Goal: Task Accomplishment & Management: Manage account settings

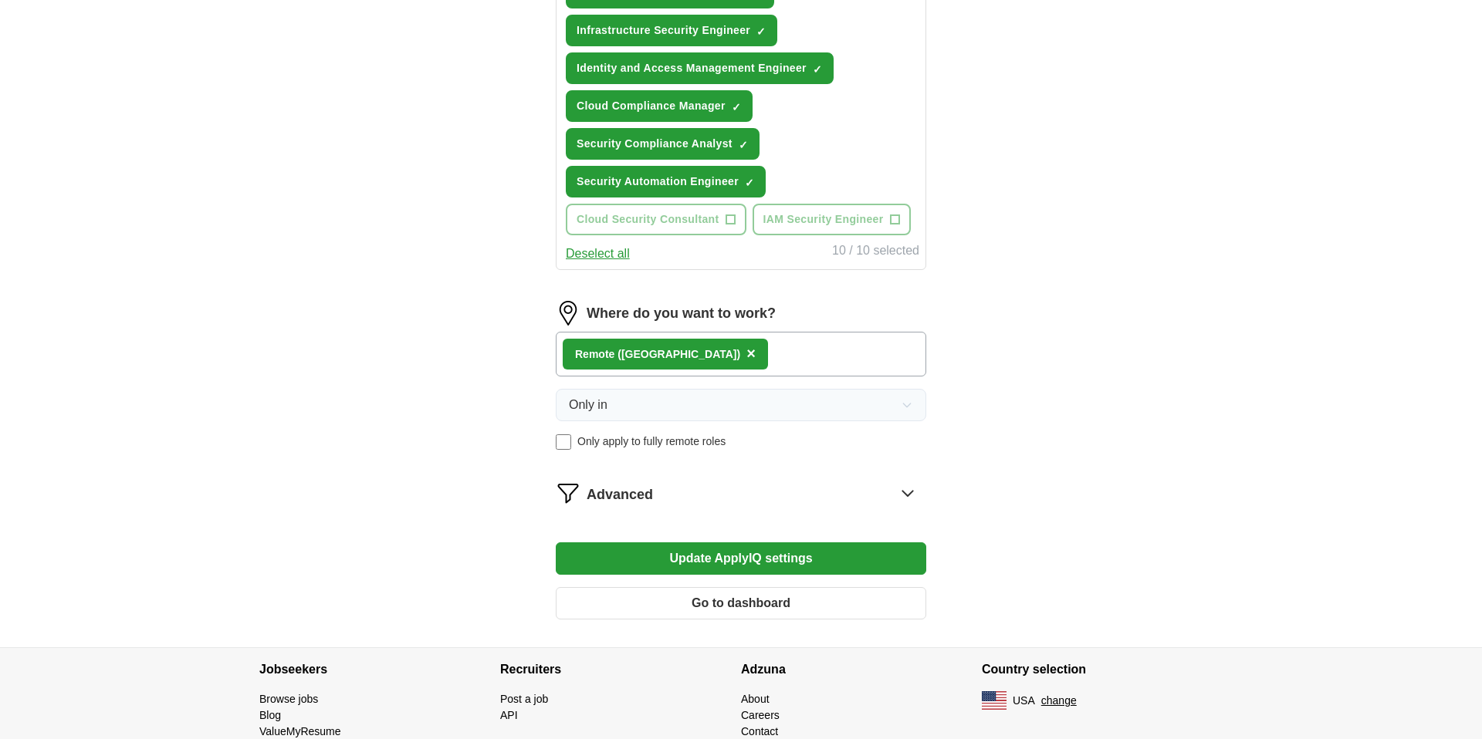
scroll to position [741, 0]
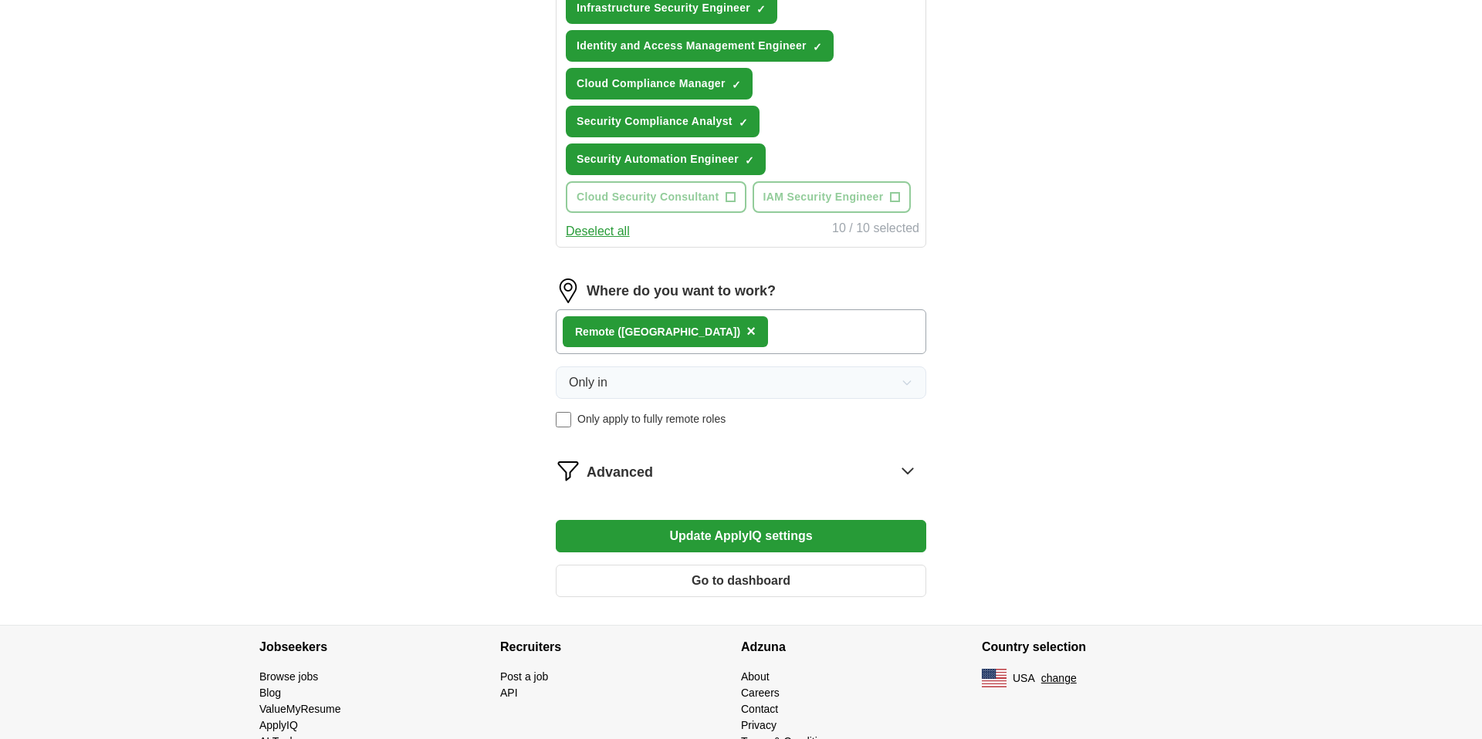
click at [654, 537] on button "Update ApplyIQ settings" at bounding box center [741, 536] width 370 height 32
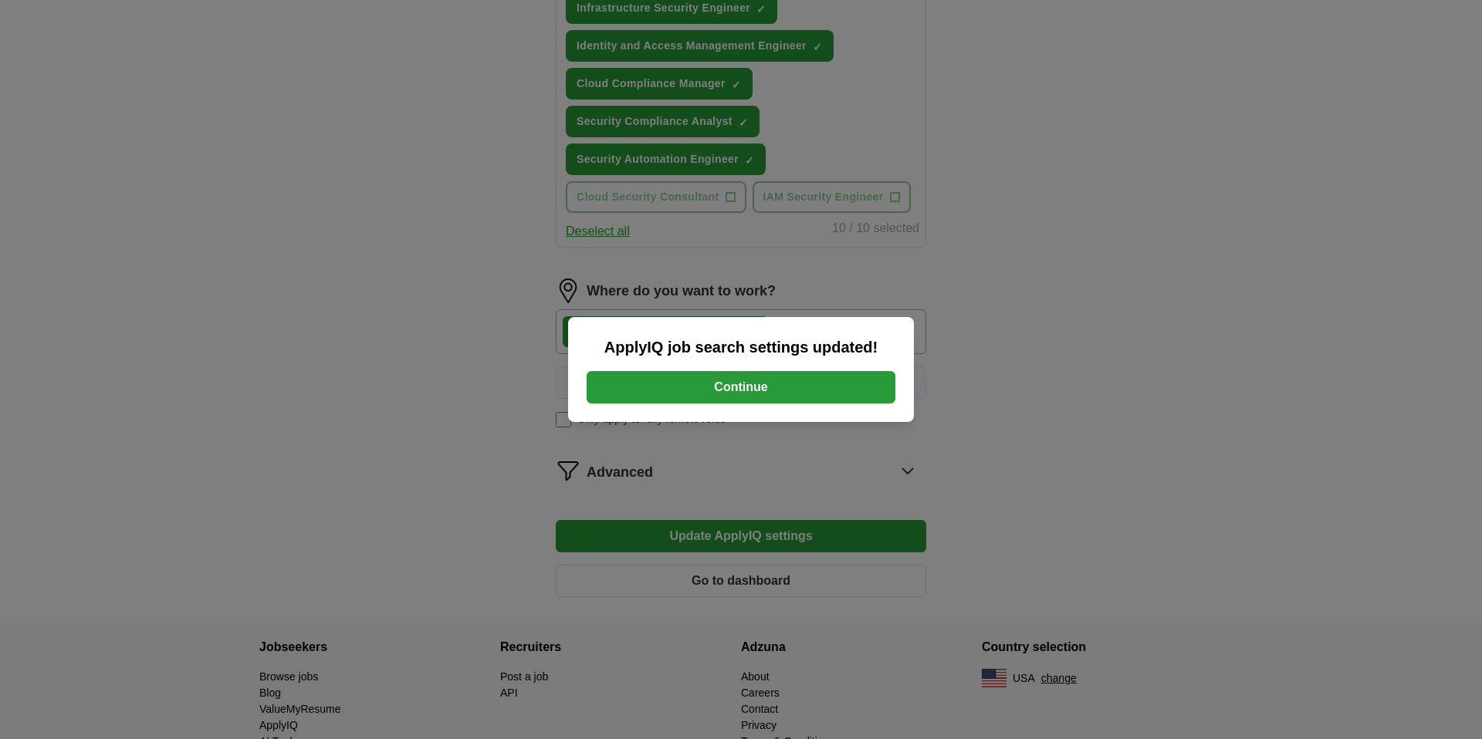
click at [724, 384] on button "Continue" at bounding box center [741, 387] width 309 height 32
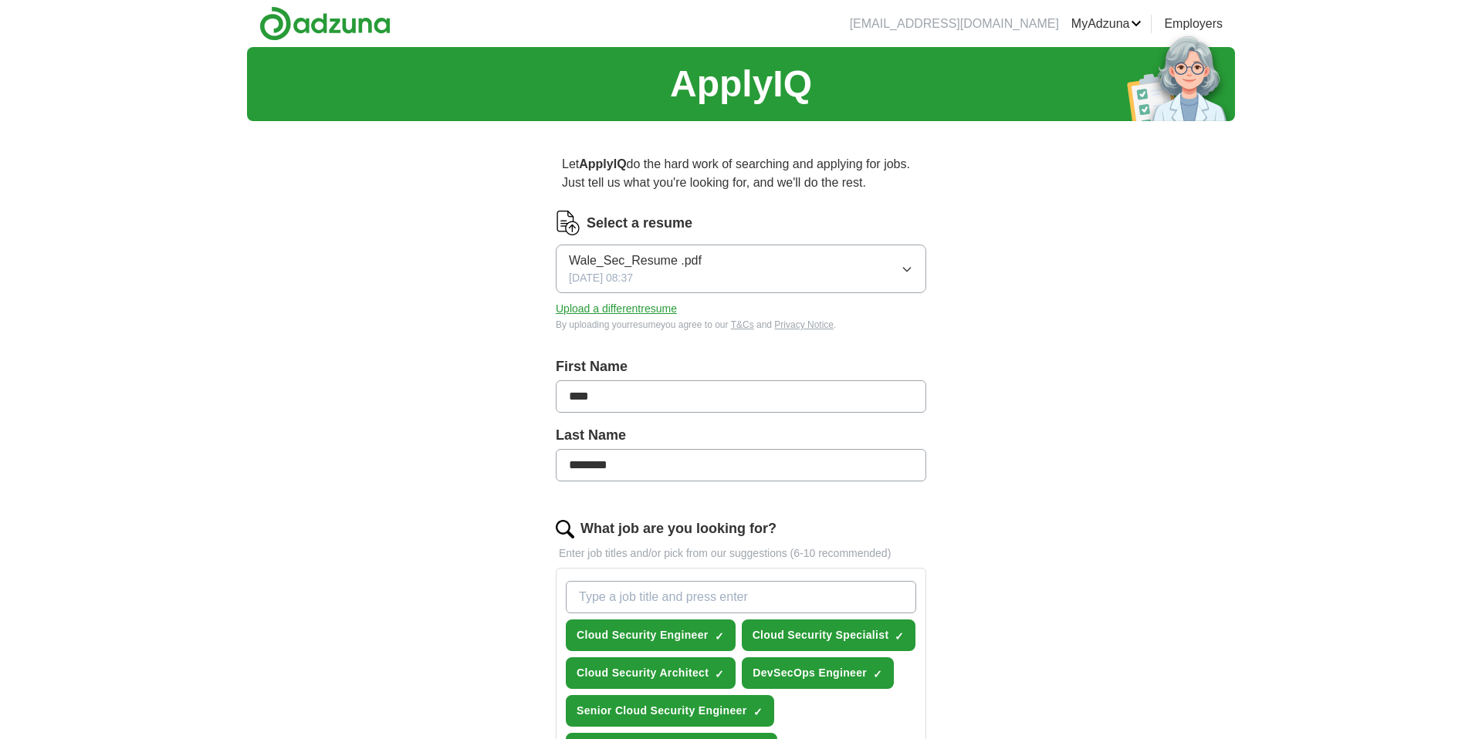
click at [131, 322] on div "ApplyIQ Let ApplyIQ do the hard work of searching and applying for jobs. Just t…" at bounding box center [741, 725] width 1482 height 1357
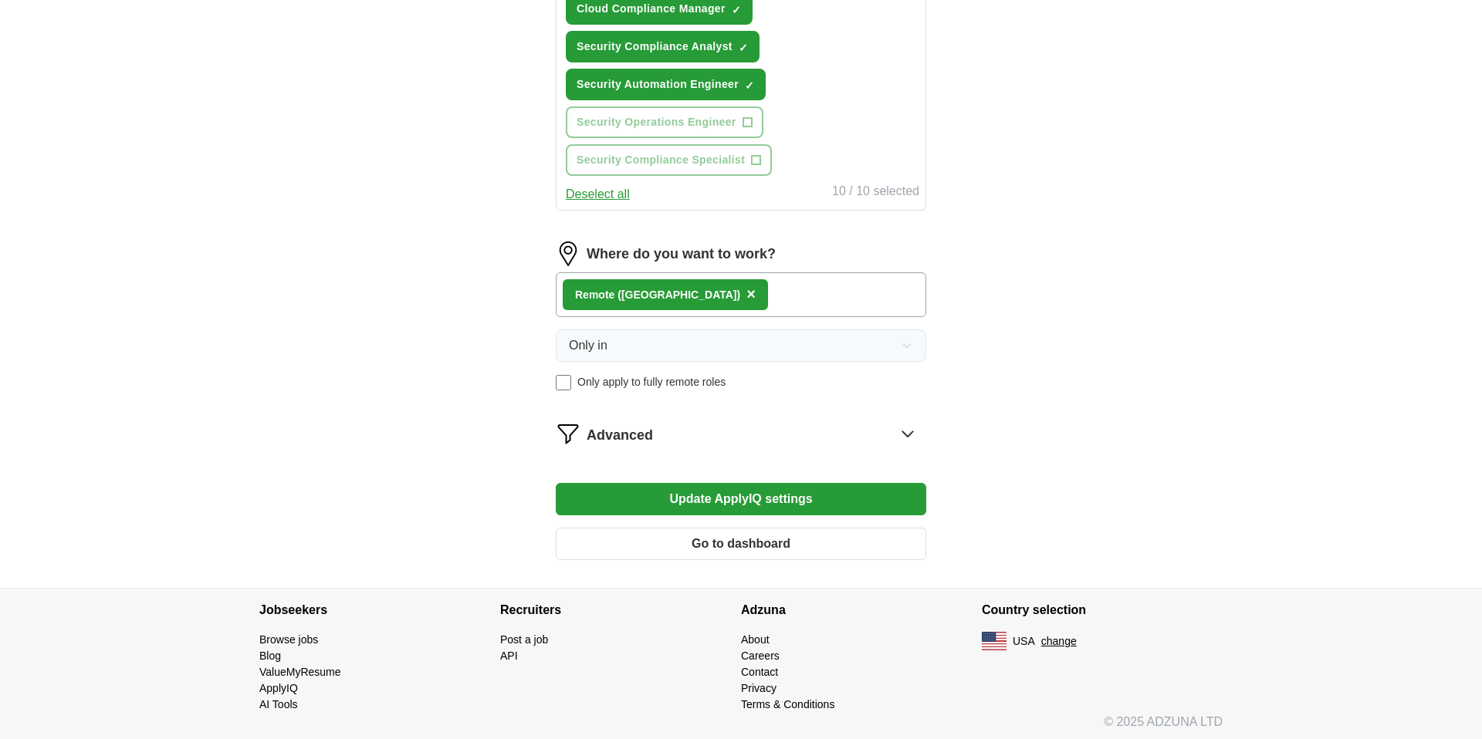
scroll to position [820, 0]
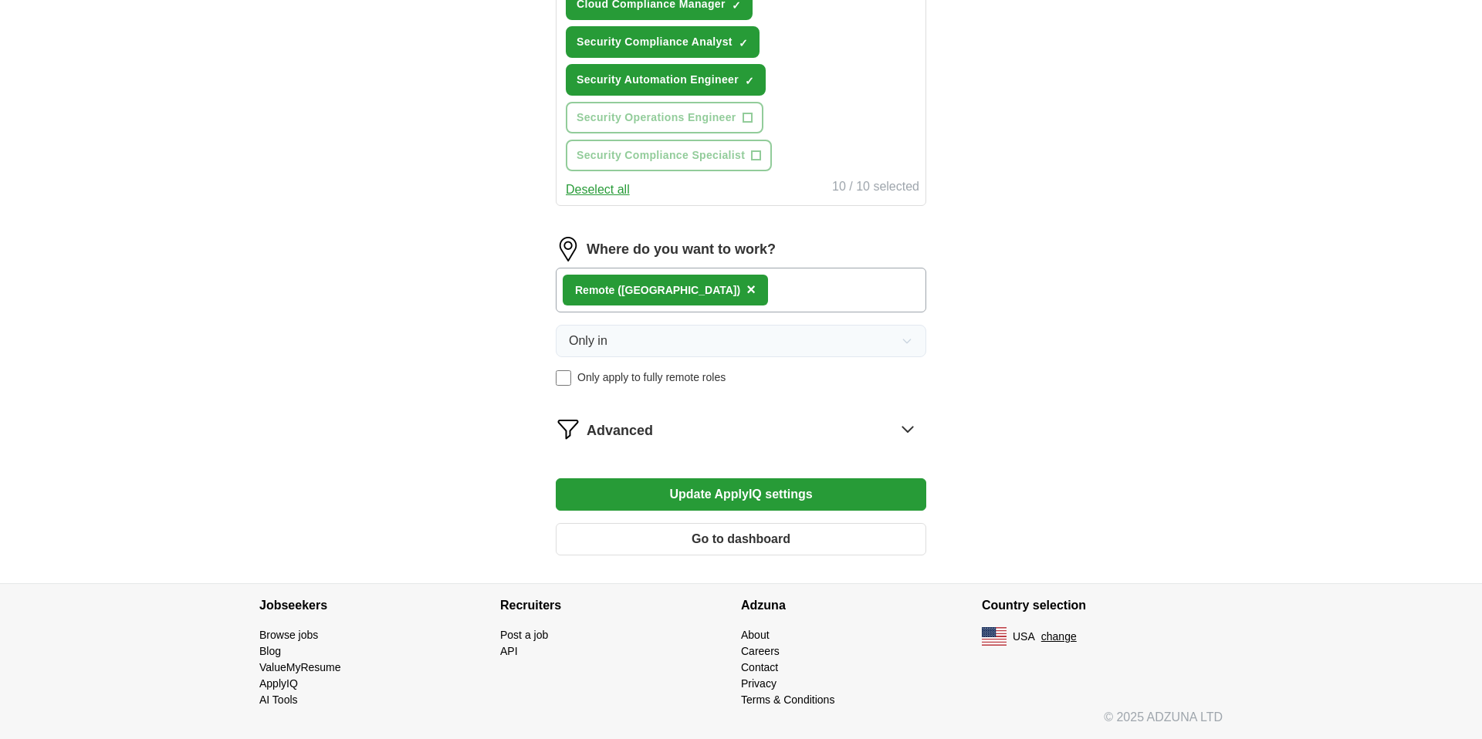
click at [599, 434] on span "Advanced" at bounding box center [620, 431] width 66 height 21
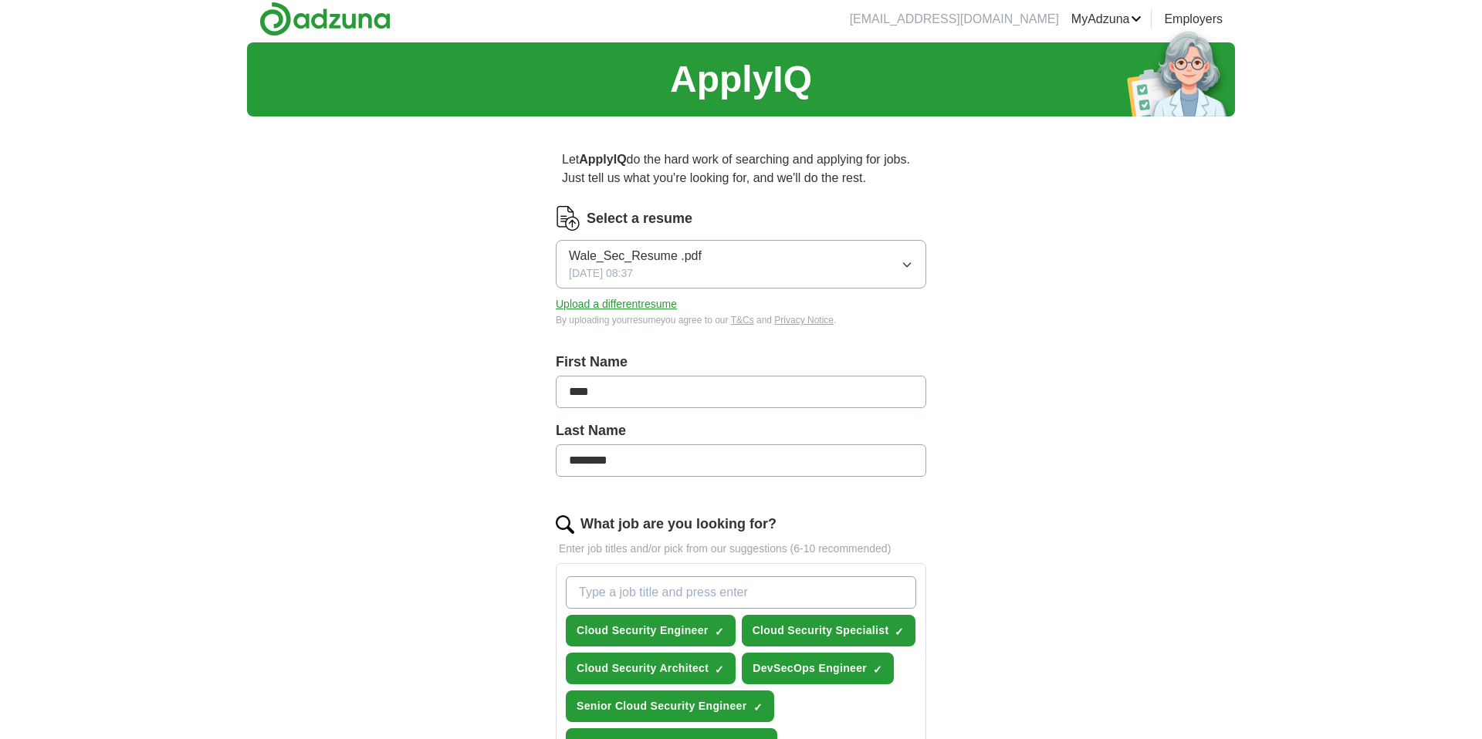
scroll to position [0, 0]
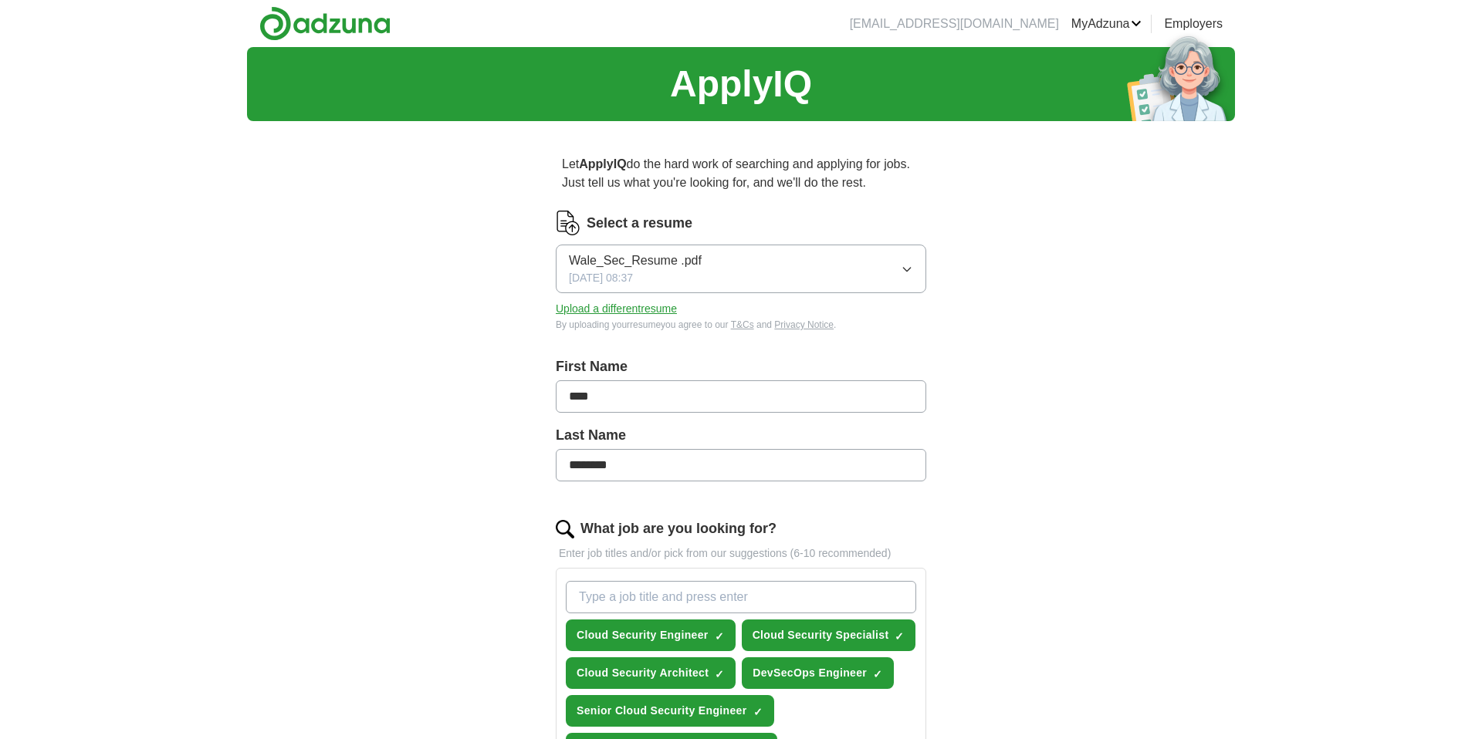
click at [1185, 29] on link "Employers" at bounding box center [1193, 24] width 59 height 19
click at [0, 0] on link "Logout" at bounding box center [0, 0] width 0 height 0
